Goal: Information Seeking & Learning: Find specific fact

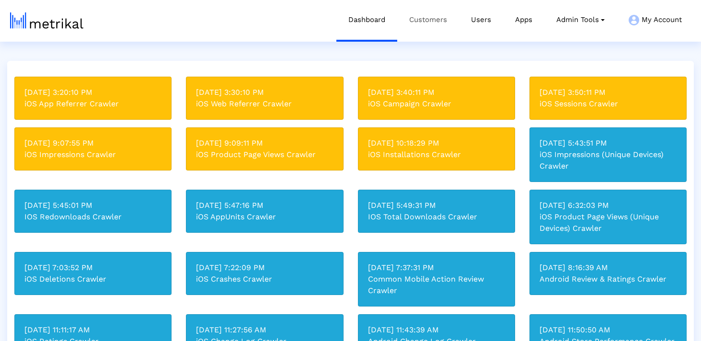
click at [431, 25] on link "Customers" at bounding box center [428, 20] width 62 height 40
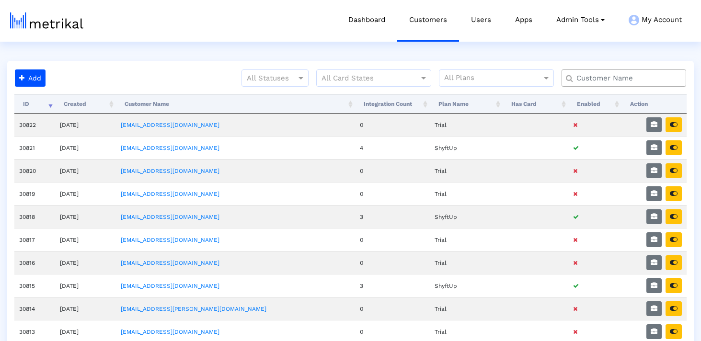
click at [598, 75] on input "text" at bounding box center [626, 78] width 113 height 10
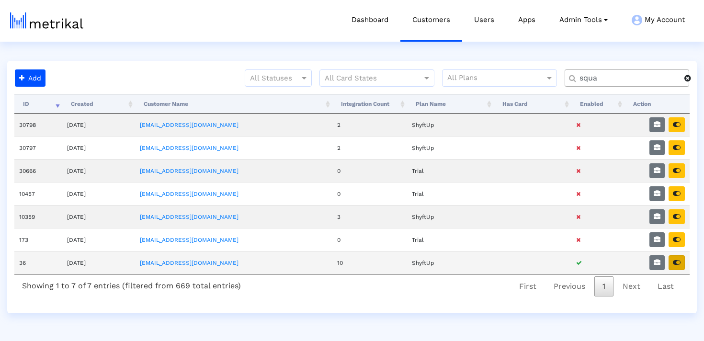
type input "squa"
click at [675, 259] on icon "button" at bounding box center [677, 262] width 8 height 7
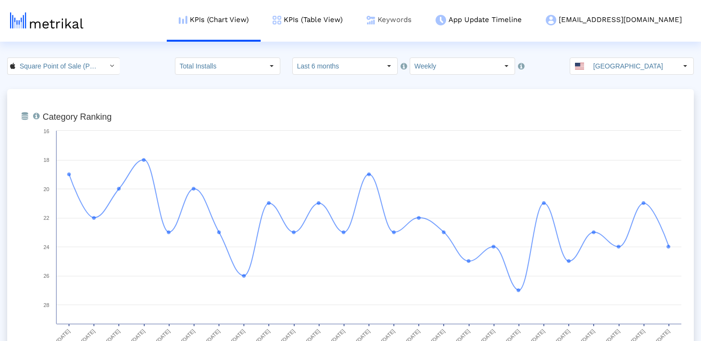
click at [375, 17] on img at bounding box center [370, 20] width 9 height 9
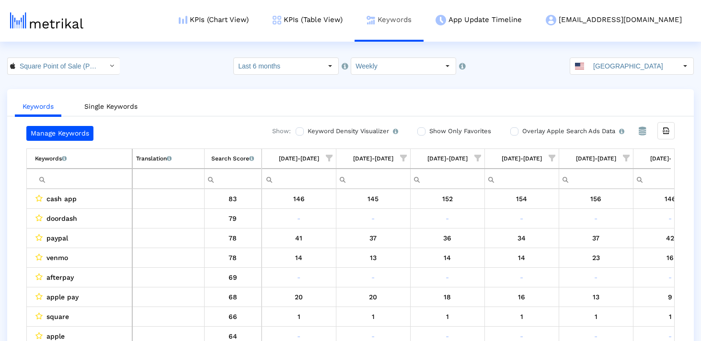
scroll to position [0, 1447]
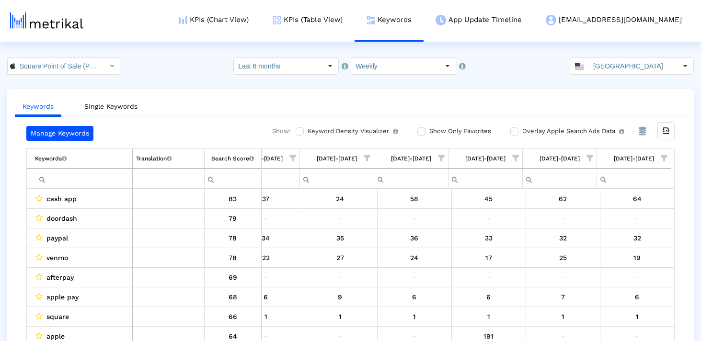
click at [618, 79] on crea-index "Square Point of Sale (POS) < 335393788 > Select how far back from today you wou…" at bounding box center [350, 208] width 701 height 303
click at [617, 71] on input "United States" at bounding box center [633, 66] width 88 height 16
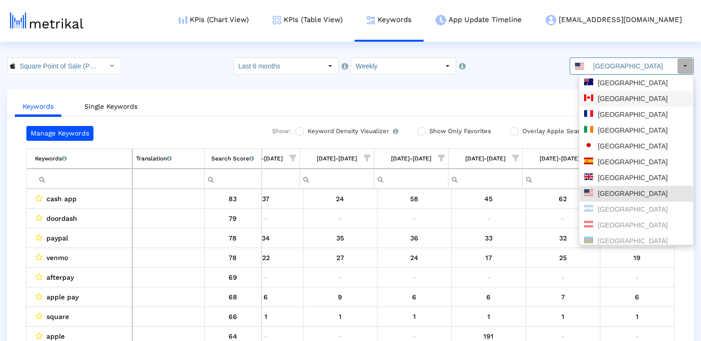
click at [610, 84] on div "Australia" at bounding box center [636, 83] width 104 height 9
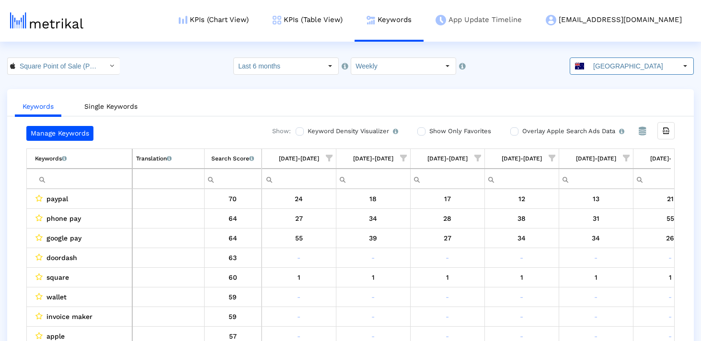
scroll to position [0, 556]
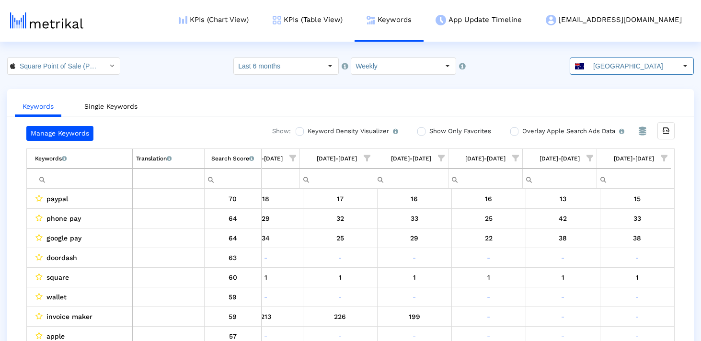
click at [107, 179] on input "Filter cell" at bounding box center [83, 179] width 97 height 16
paste input "shopify"
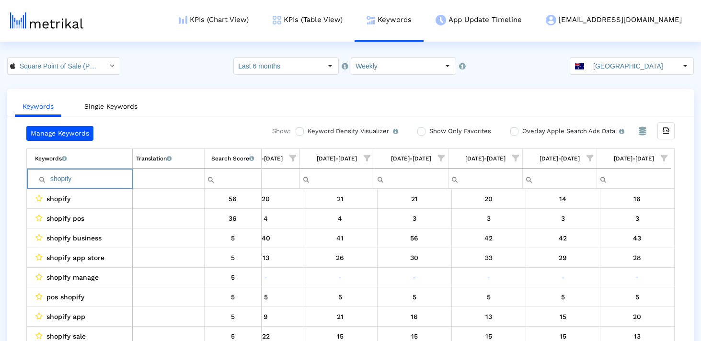
click at [103, 179] on input "shopify" at bounding box center [83, 179] width 97 height 16
paste input "debit"
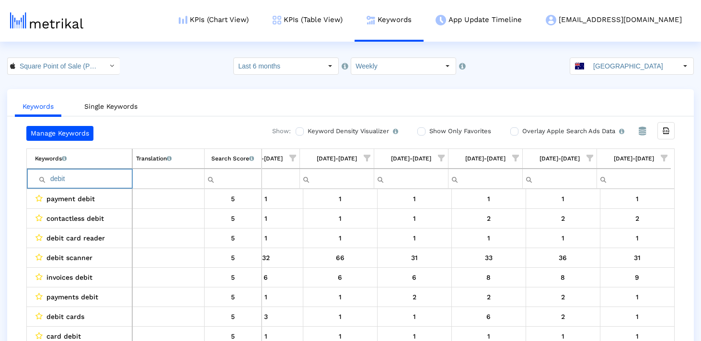
click at [91, 176] on input "debit" at bounding box center [83, 179] width 97 height 16
paste input "money"
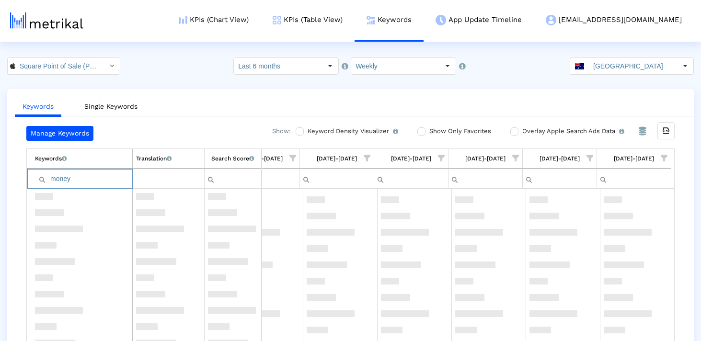
scroll to position [0, 0]
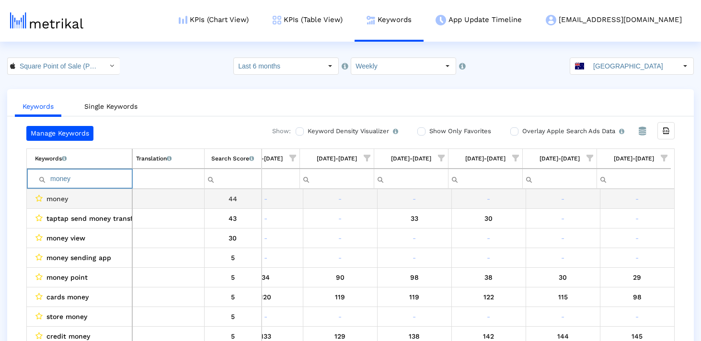
click at [81, 180] on input "money" at bounding box center [83, 179] width 97 height 16
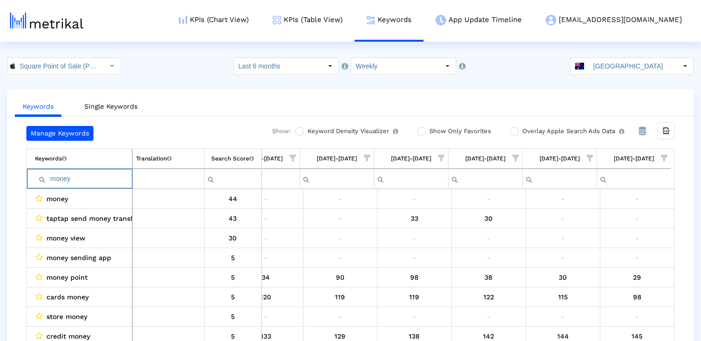
click at [81, 180] on input "money" at bounding box center [83, 179] width 97 height 16
paste input "business"
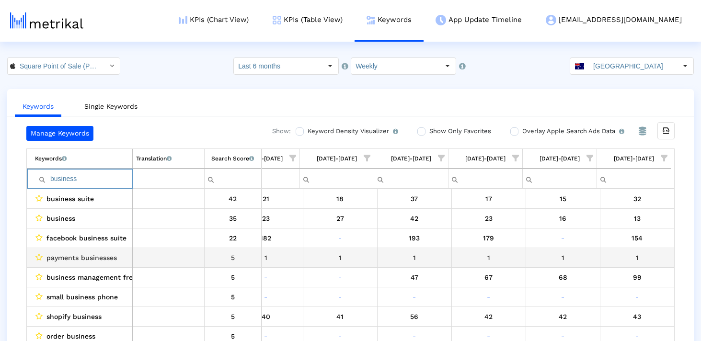
scroll to position [3, 0]
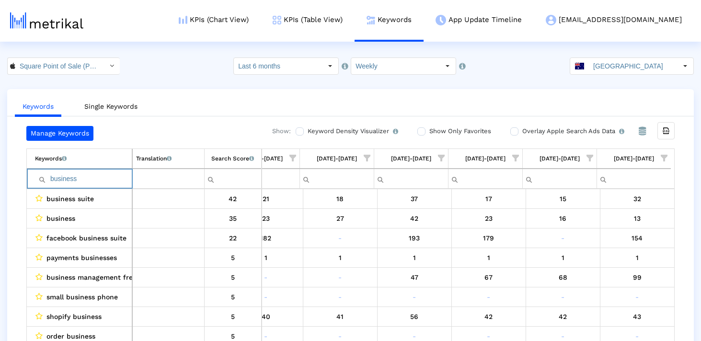
click at [74, 182] on input "business" at bounding box center [83, 179] width 97 height 16
paste input "setmore"
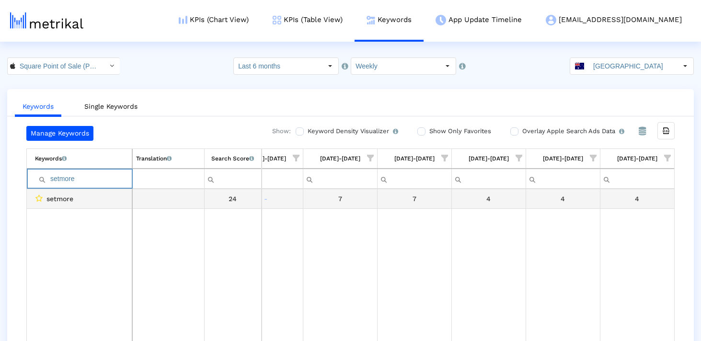
click at [102, 182] on input "setmore" at bounding box center [83, 179] width 97 height 16
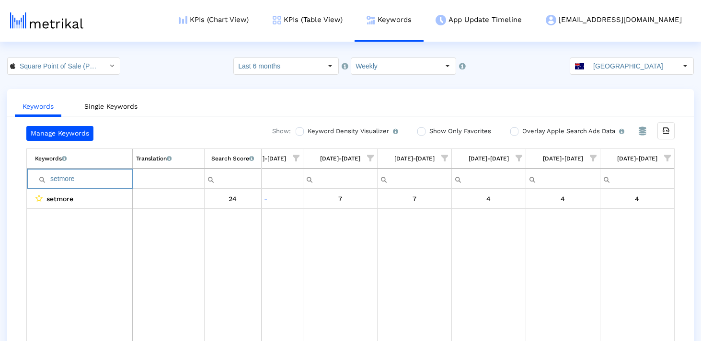
click at [102, 182] on input "setmore" at bounding box center [83, 179] width 97 height 16
paste input "booking"
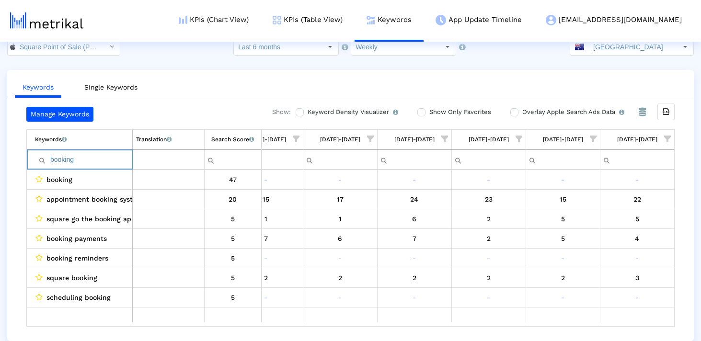
click at [102, 160] on input "booking" at bounding box center [83, 160] width 97 height 16
paste input "scanner"
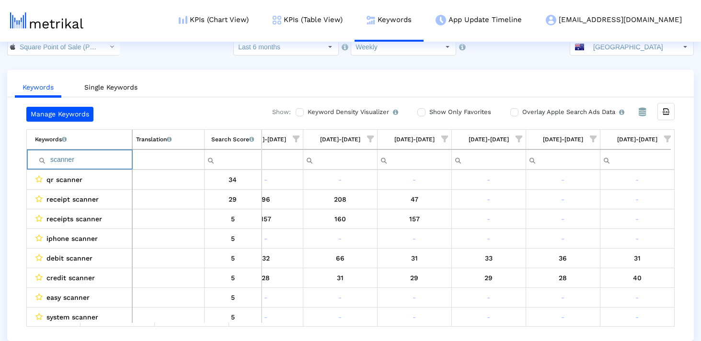
click at [65, 165] on input "scanner" at bounding box center [83, 160] width 97 height 16
paste input "q"
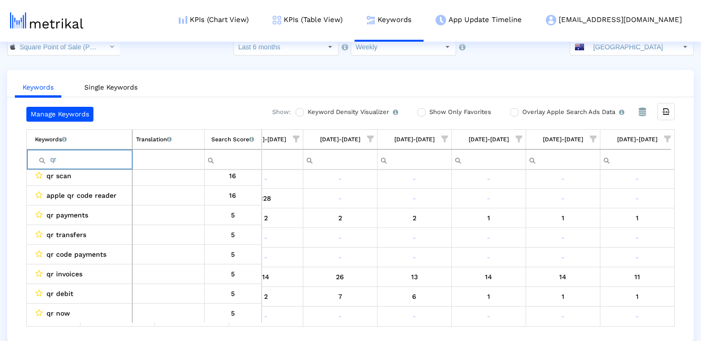
click at [103, 165] on input "qr" at bounding box center [83, 160] width 97 height 16
paste input "card"
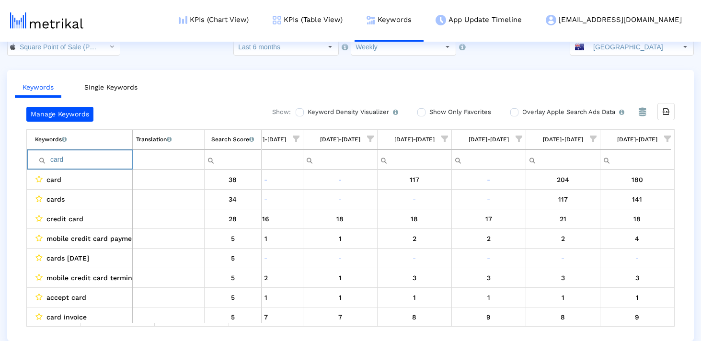
click at [110, 162] on input "card" at bounding box center [83, 160] width 97 height 16
paste input "venmo"
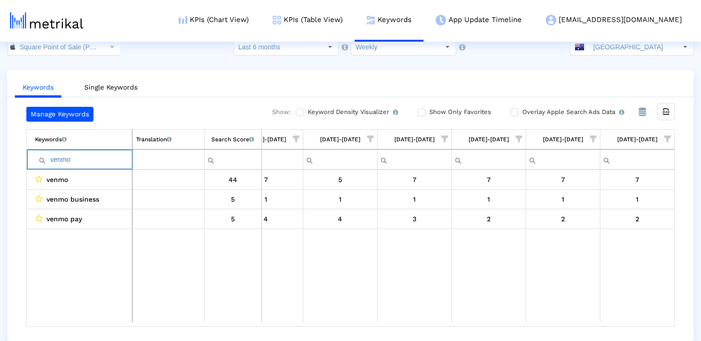
type input "venmo"
